Goal: Find specific page/section: Find specific page/section

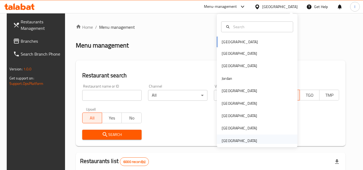
click at [230, 139] on div "[GEOGRAPHIC_DATA]" at bounding box center [240, 141] width 36 height 6
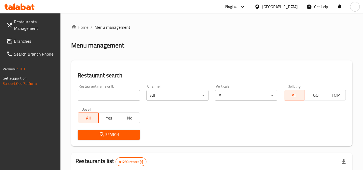
drag, startPoint x: 31, startPoint y: 37, endPoint x: 28, endPoint y: 37, distance: 3.5
click at [31, 37] on link "Branches" at bounding box center [31, 41] width 59 height 13
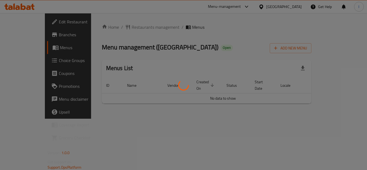
click at [33, 65] on div at bounding box center [183, 85] width 367 height 170
click at [34, 64] on div at bounding box center [183, 85] width 367 height 170
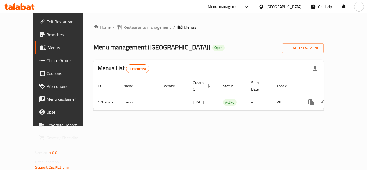
click at [47, 61] on span "Choice Groups" at bounding box center [68, 60] width 43 height 6
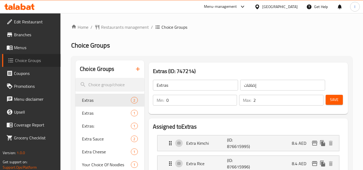
click at [40, 59] on span "Choice Groups" at bounding box center [35, 60] width 41 height 6
